Goal: Transaction & Acquisition: Purchase product/service

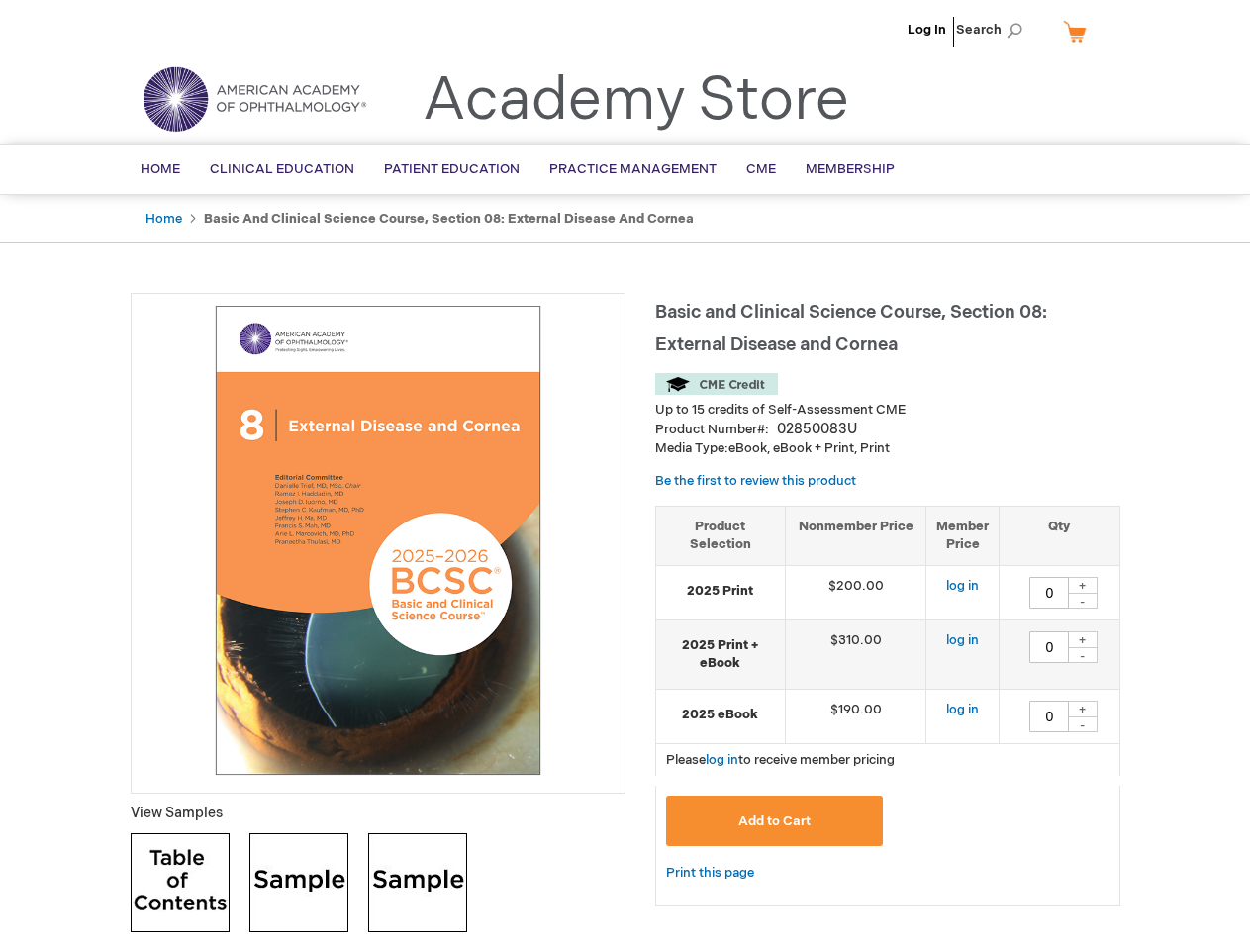
click at [625, 475] on div at bounding box center [378, 543] width 495 height 501
click at [995, 30] on span "Search" at bounding box center [993, 30] width 75 height 40
click at [888, 706] on td "$190.00" at bounding box center [856, 716] width 142 height 54
click at [1083, 585] on div "+" at bounding box center [1083, 585] width 30 height 17
click at [1083, 601] on div "-" at bounding box center [1083, 601] width 30 height 16
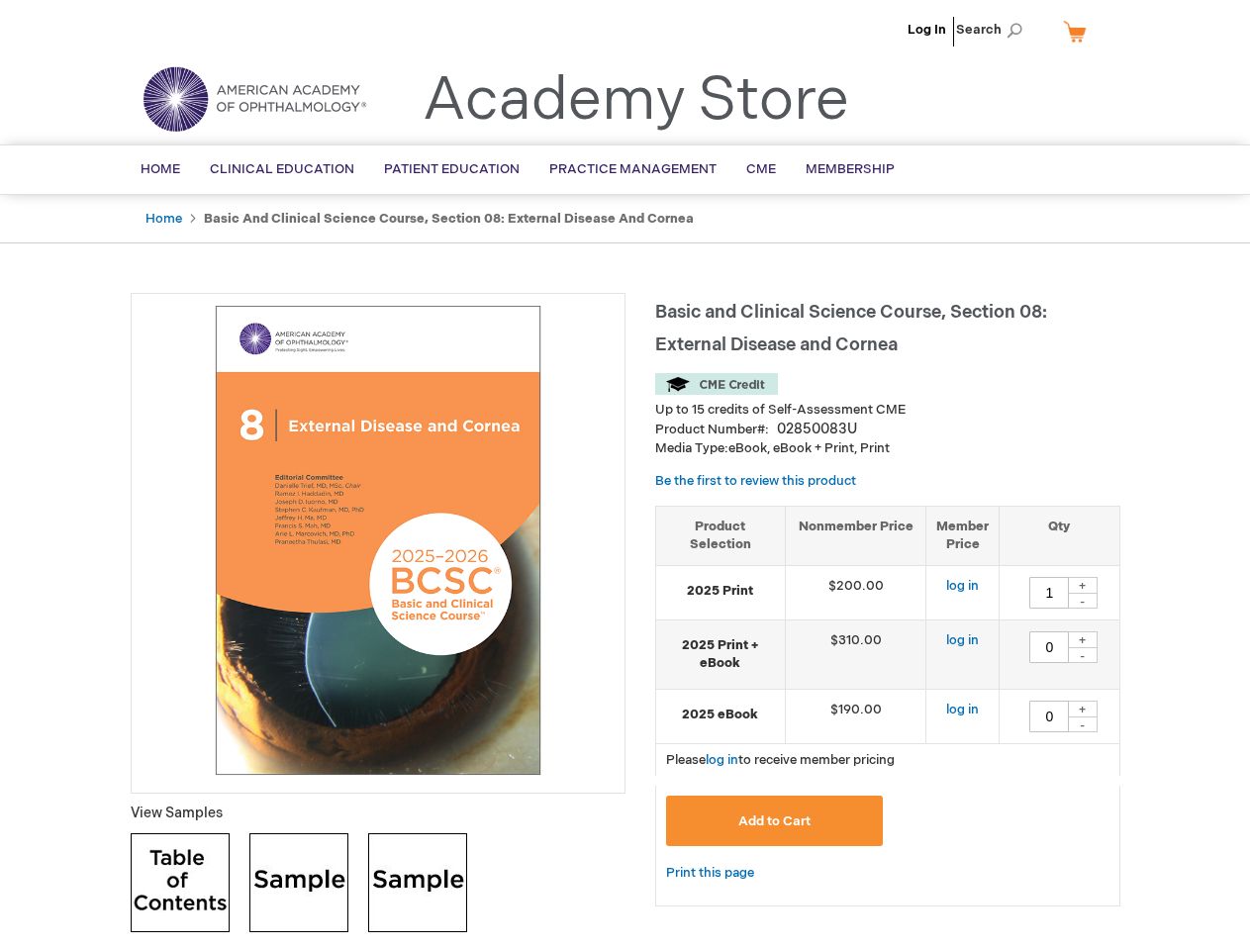
type input "0"
click at [1083, 639] on div "+" at bounding box center [1083, 640] width 30 height 17
click at [1083, 655] on div "-" at bounding box center [1083, 655] width 30 height 16
type input "0"
click at [1083, 709] on div "+" at bounding box center [1083, 709] width 30 height 17
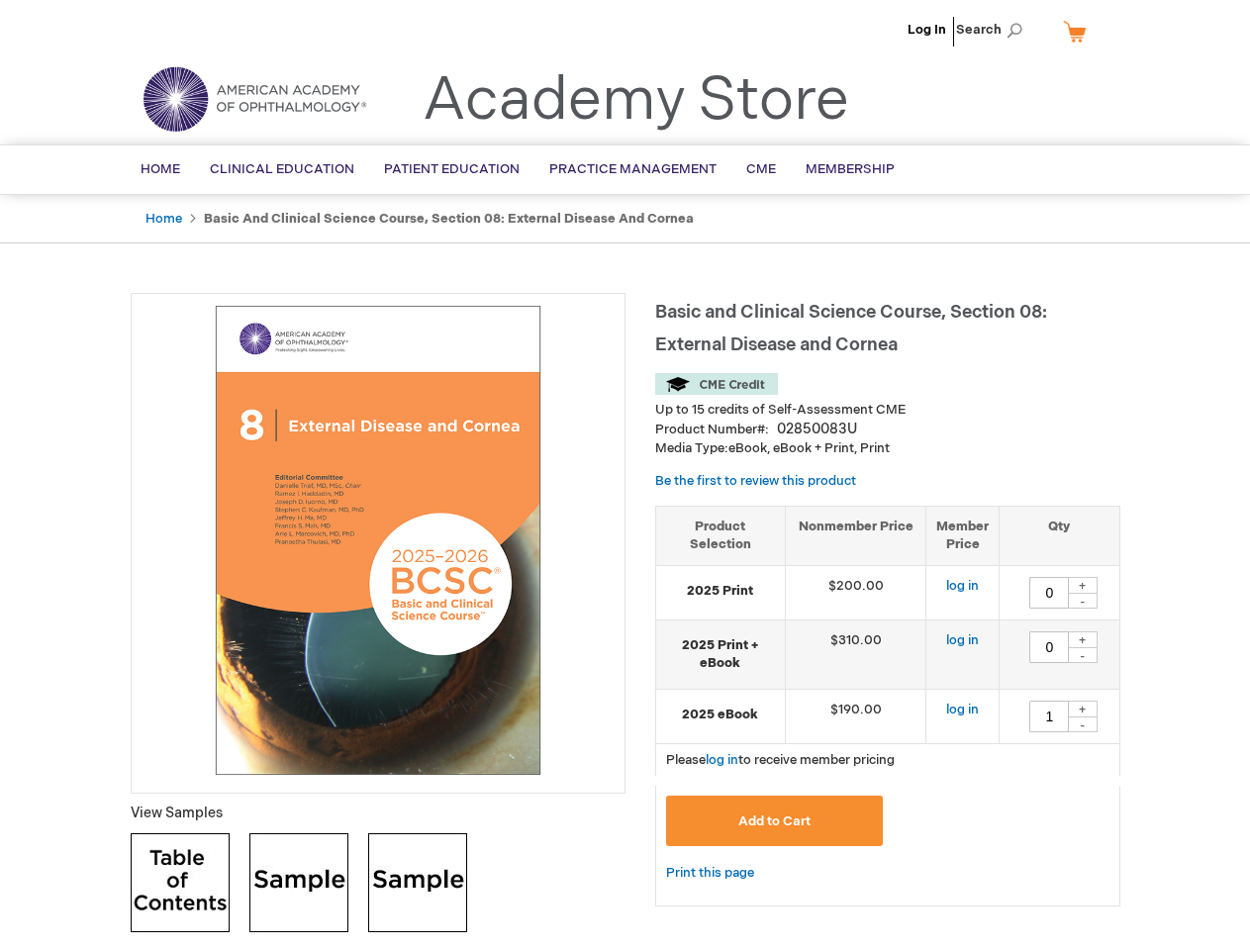
click at [1083, 725] on div "-" at bounding box center [1083, 725] width 30 height 16
type input "0"
